Goal: Task Accomplishment & Management: Use online tool/utility

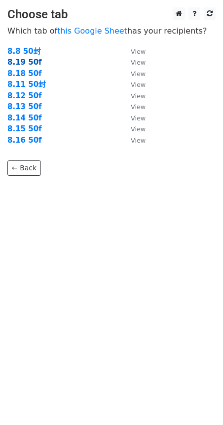
click at [29, 59] on strong "8.19 50f" at bounding box center [24, 62] width 35 height 9
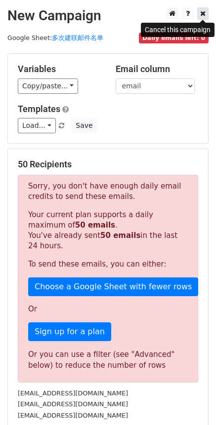
click at [199, 13] on link at bounding box center [202, 13] width 11 height 12
